Goal: Task Accomplishment & Management: Manage account settings

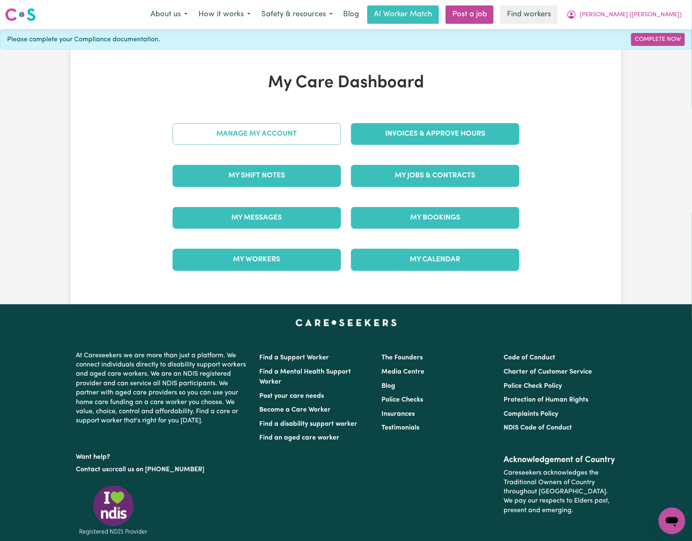
click at [322, 136] on link "Manage My Account" at bounding box center [257, 134] width 169 height 22
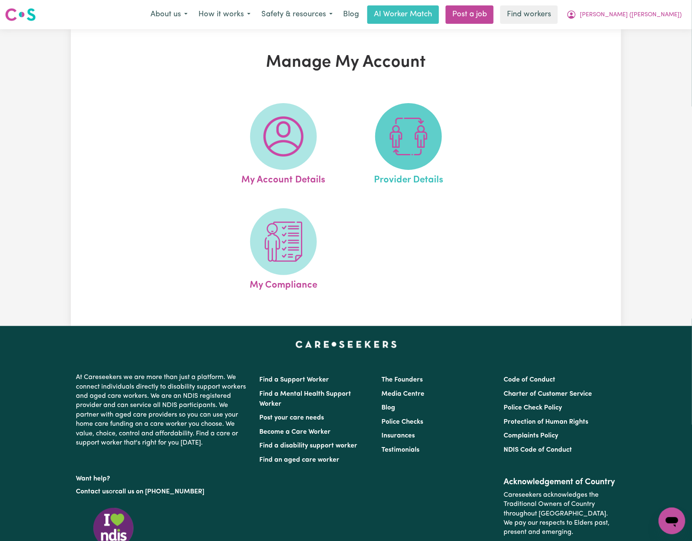
click at [425, 136] on img at bounding box center [409, 136] width 40 height 40
select select "AGED_HOME_CARE"
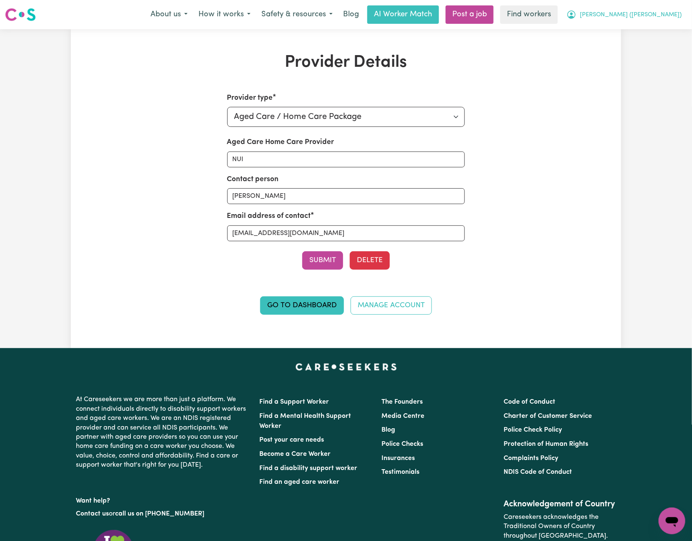
click at [675, 9] on button "[PERSON_NAME] ([PERSON_NAME])" at bounding box center [624, 15] width 126 height 18
click at [676, 31] on link "My Dashboard" at bounding box center [654, 33] width 66 height 16
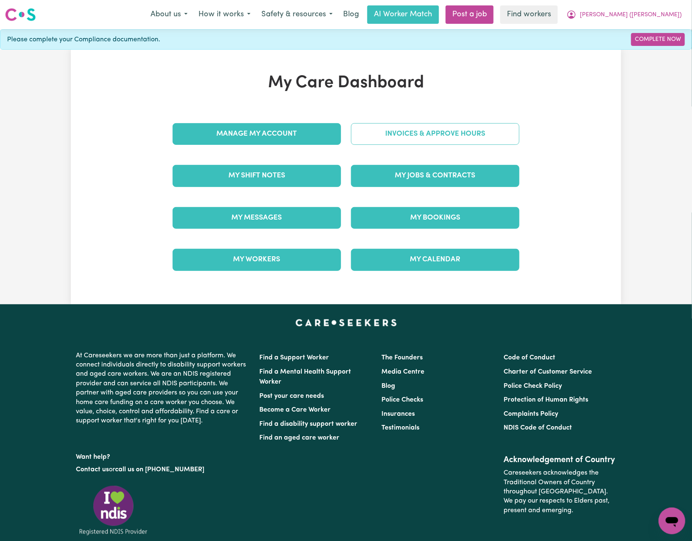
click at [473, 138] on link "Invoices & Approve Hours" at bounding box center [435, 134] width 169 height 22
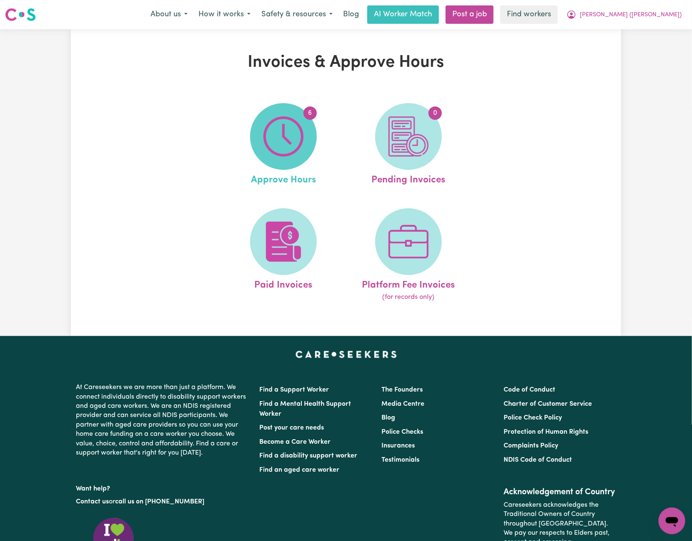
click at [295, 143] on img at bounding box center [284, 136] width 40 height 40
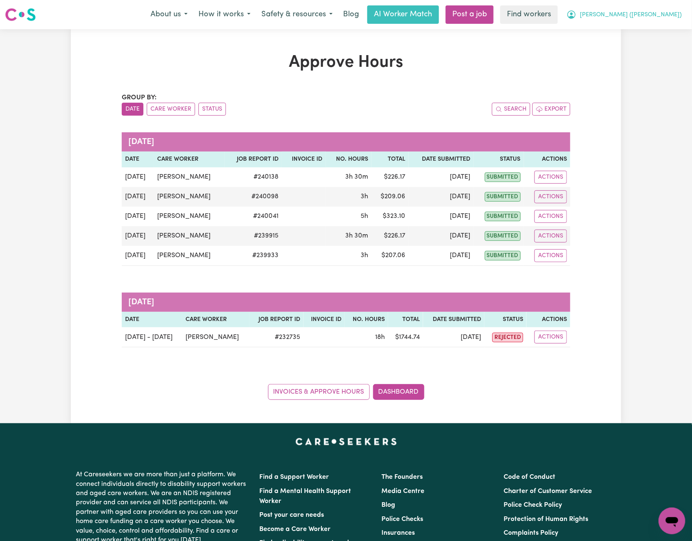
click at [676, 16] on span "[PERSON_NAME] ([PERSON_NAME])" at bounding box center [631, 14] width 102 height 9
click at [680, 48] on link "Logout" at bounding box center [654, 48] width 66 height 16
